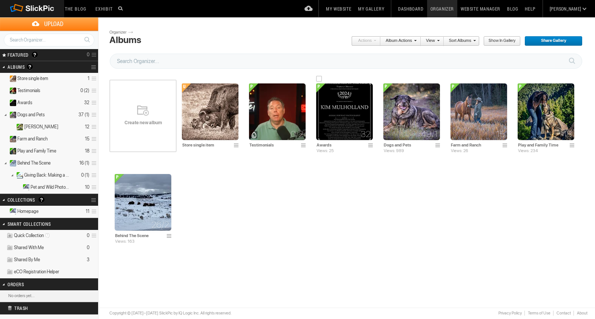
click at [351, 117] on img at bounding box center [344, 111] width 57 height 57
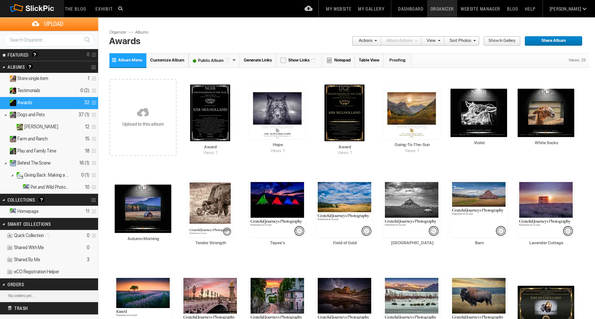
click at [142, 112] on link at bounding box center [142, 112] width 67 height 87
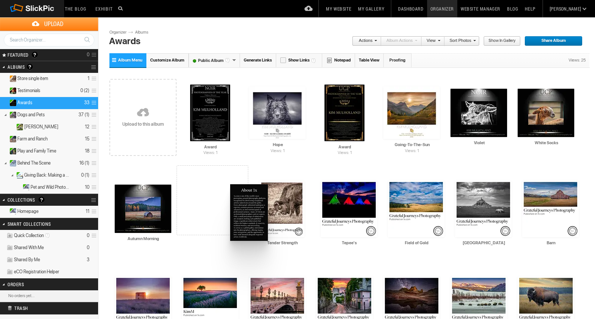
drag, startPoint x: 210, startPoint y: 119, endPoint x: 230, endPoint y: 183, distance: 66.4
